Goal: Register for event/course

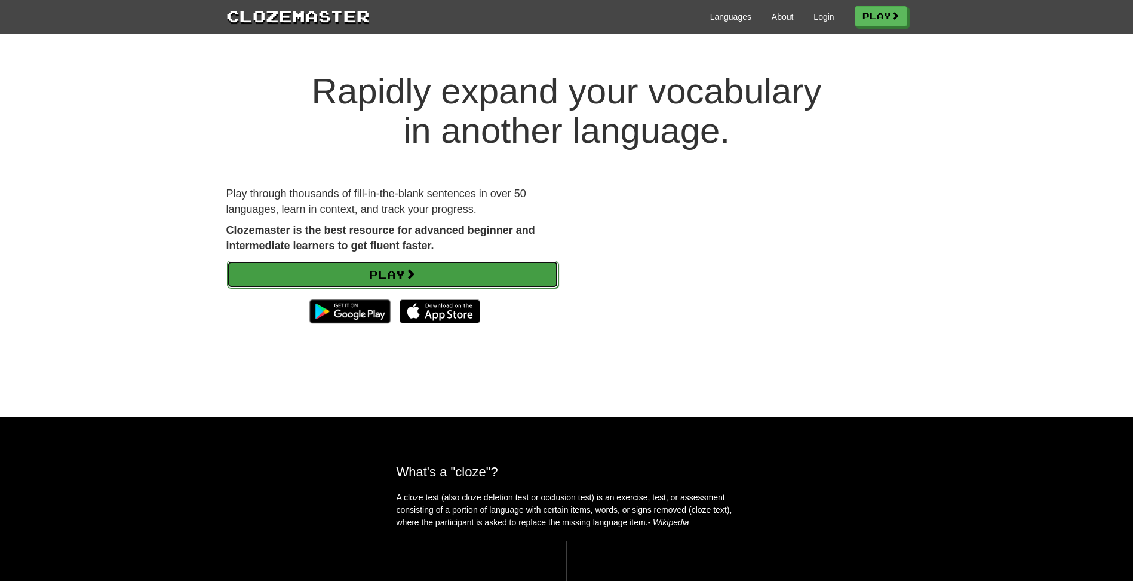
click at [408, 276] on link "Play" at bounding box center [393, 273] width 332 height 27
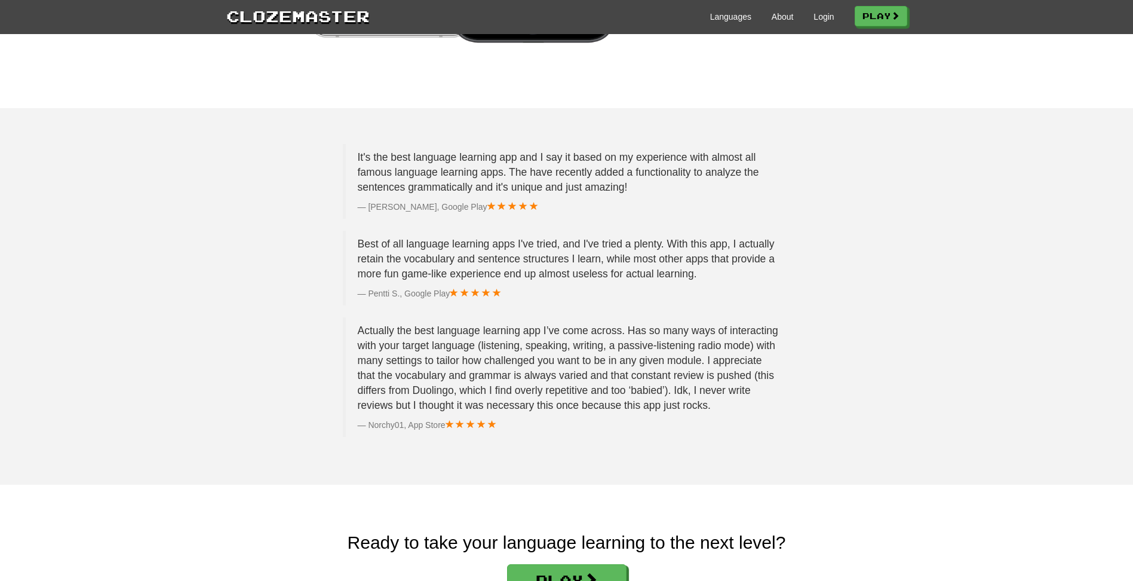
scroll to position [1827, 0]
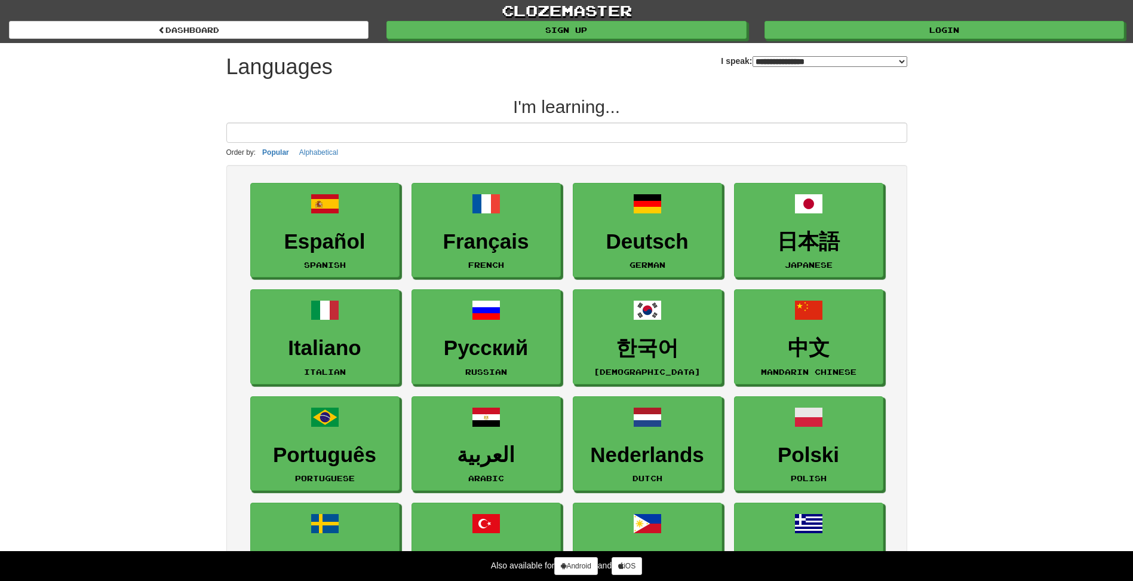
select select "*******"
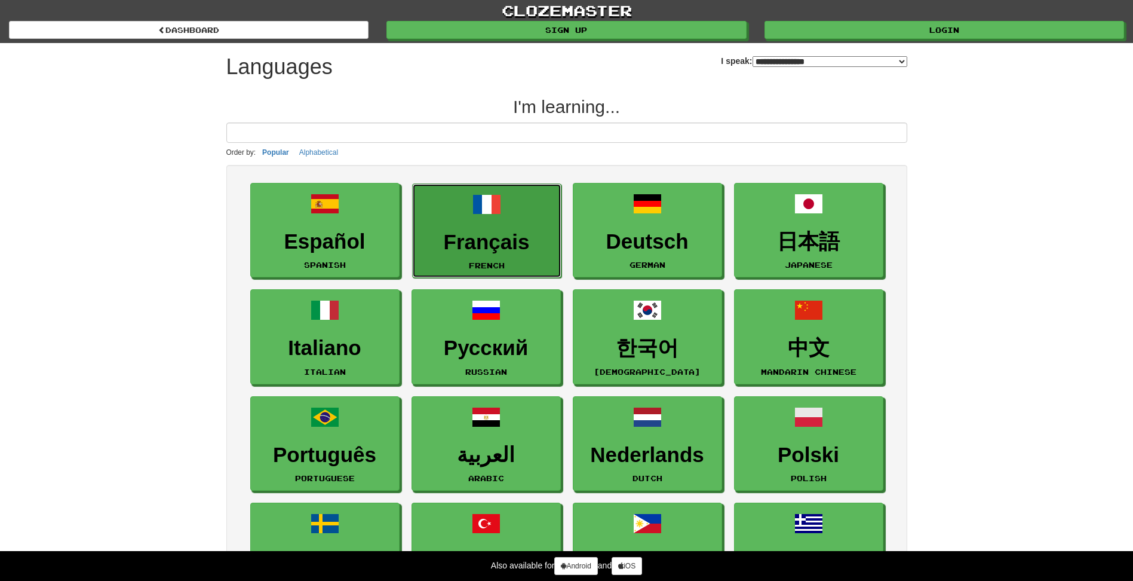
click at [508, 232] on h3 "Français" at bounding box center [487, 242] width 136 height 23
